Goal: Task Accomplishment & Management: Use online tool/utility

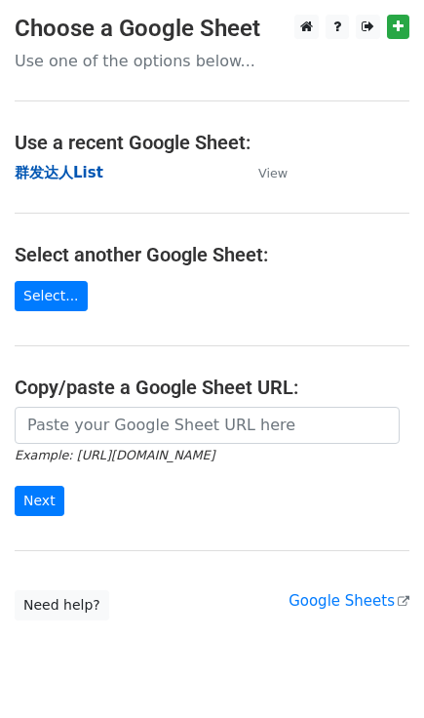
click at [52, 167] on strong "群发达人List" at bounding box center [59, 173] width 89 height 18
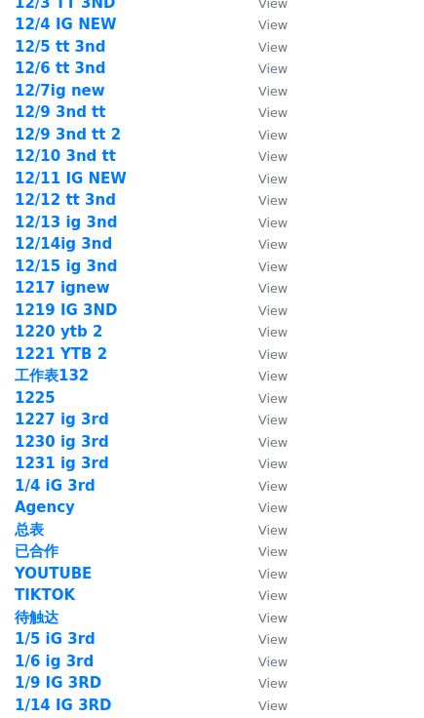
scroll to position [2769, 0]
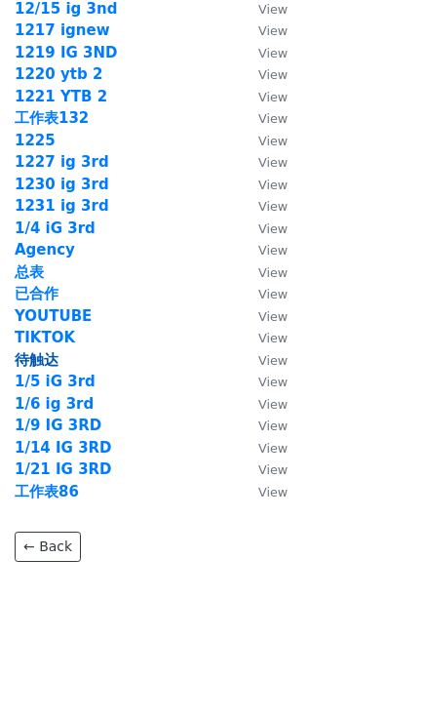
click at [46, 356] on strong "待触达" at bounding box center [37, 360] width 44 height 18
